Goal: Information Seeking & Learning: Find specific page/section

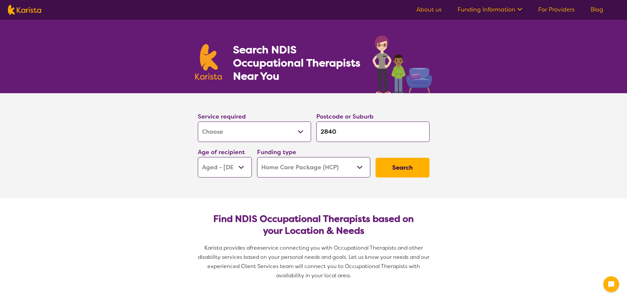
select select "[MEDICAL_DATA]"
select select "AG"
select select "HCP"
select select "[MEDICAL_DATA]"
select select "AG"
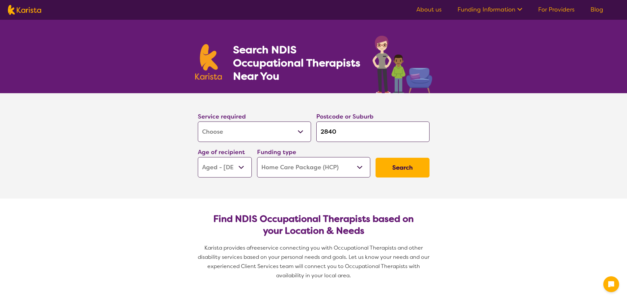
select select "HCP"
click at [270, 131] on select "Allied Health Assistant Assessment ([MEDICAL_DATA] or [MEDICAL_DATA]) Behaviour…" at bounding box center [254, 131] width 113 height 20
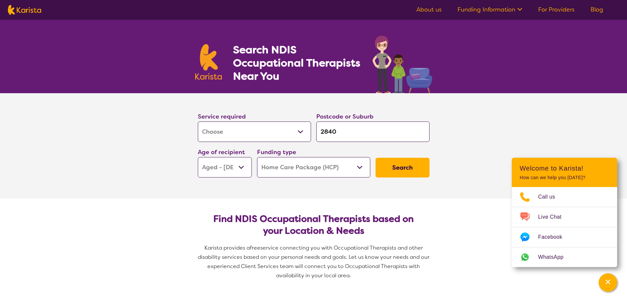
select select "Physiotherapy"
click at [198, 121] on select "Allied Health Assistant Assessment ([MEDICAL_DATA] or [MEDICAL_DATA]) Behaviour…" at bounding box center [254, 131] width 113 height 20
select select "Physiotherapy"
click at [343, 133] on input "2840" at bounding box center [372, 131] width 113 height 20
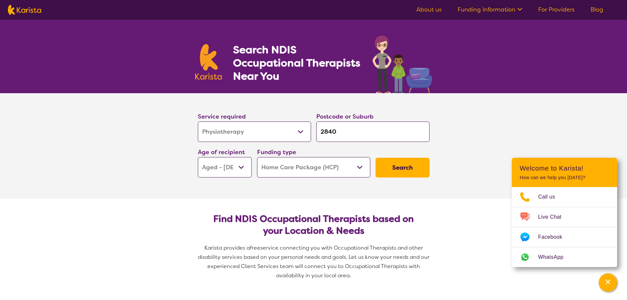
type input "3"
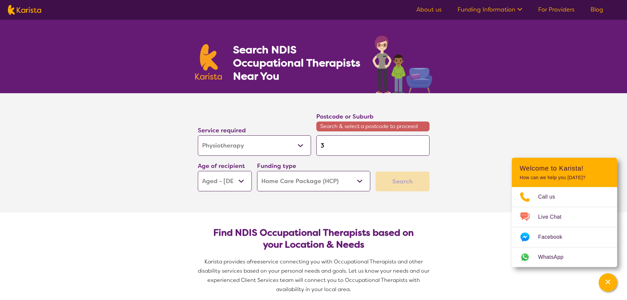
type input "34"
type input "344"
type input "3448"
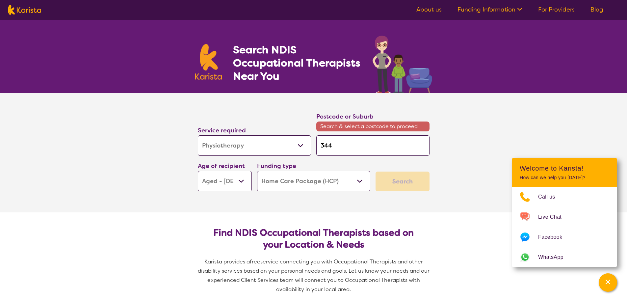
type input "3448"
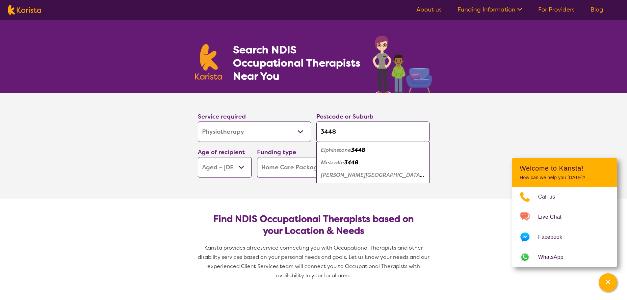
type input "3448"
click at [345, 152] on em "Elphinstone" at bounding box center [336, 149] width 30 height 7
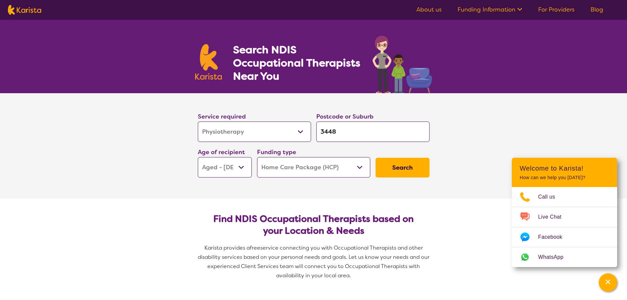
click at [242, 167] on select "Early Childhood - 0 to 9 Child - 10 to 11 Adolescent - 12 to 17 Adult - 18 to 6…" at bounding box center [225, 167] width 54 height 20
drag, startPoint x: 242, startPoint y: 166, endPoint x: 291, endPoint y: 162, distance: 49.5
click at [244, 164] on select "Early Childhood - 0 to 9 Child - 10 to 11 Adolescent - 12 to 17 Adult - 18 to 6…" at bounding box center [225, 167] width 54 height 20
click at [402, 169] on button "Search" at bounding box center [403, 168] width 54 height 20
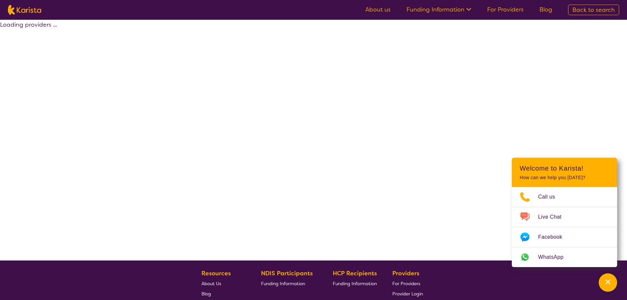
select select "HCP"
select select "Physiotherapy"
select select "AG"
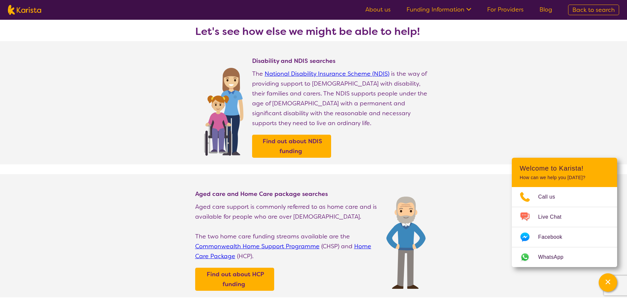
scroll to position [99, 0]
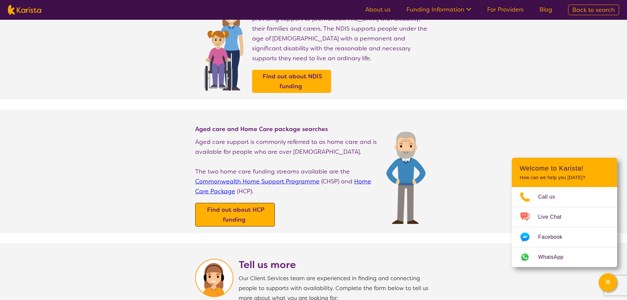
click at [240, 210] on b "Find out about HCP funding" at bounding box center [235, 215] width 57 height 18
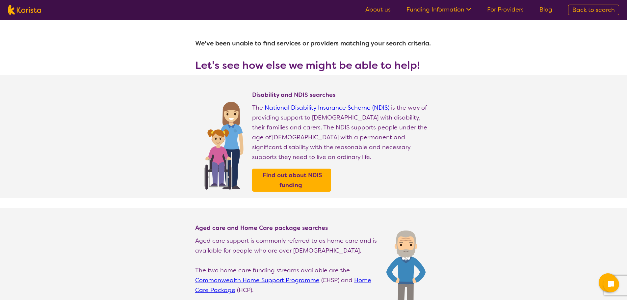
select select "HCP"
select select "Physiotherapy"
select select "AG"
